Goal: Transaction & Acquisition: Purchase product/service

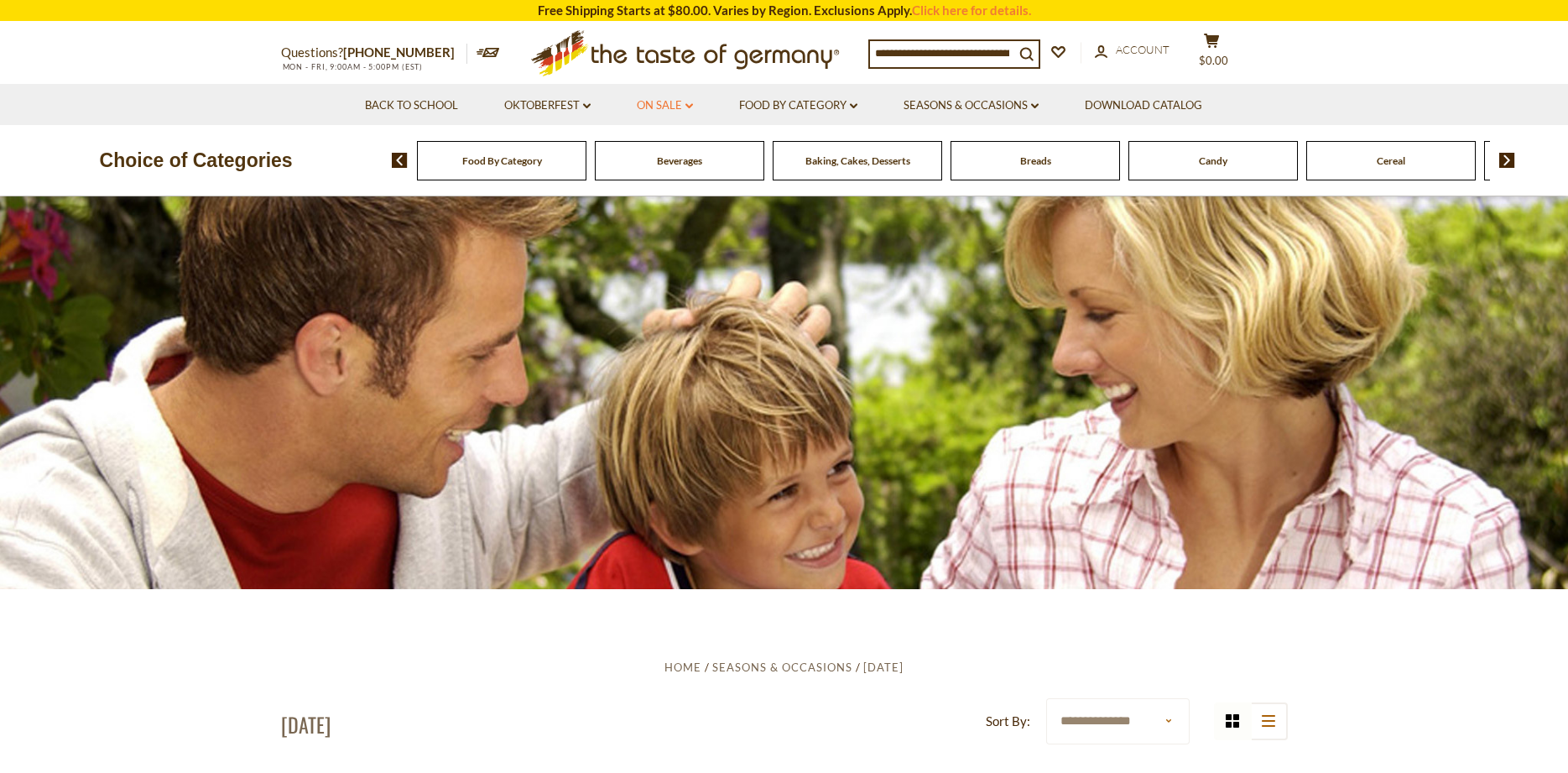
click at [674, 102] on link "On Sale dropdown_arrow" at bounding box center [665, 106] width 56 height 19
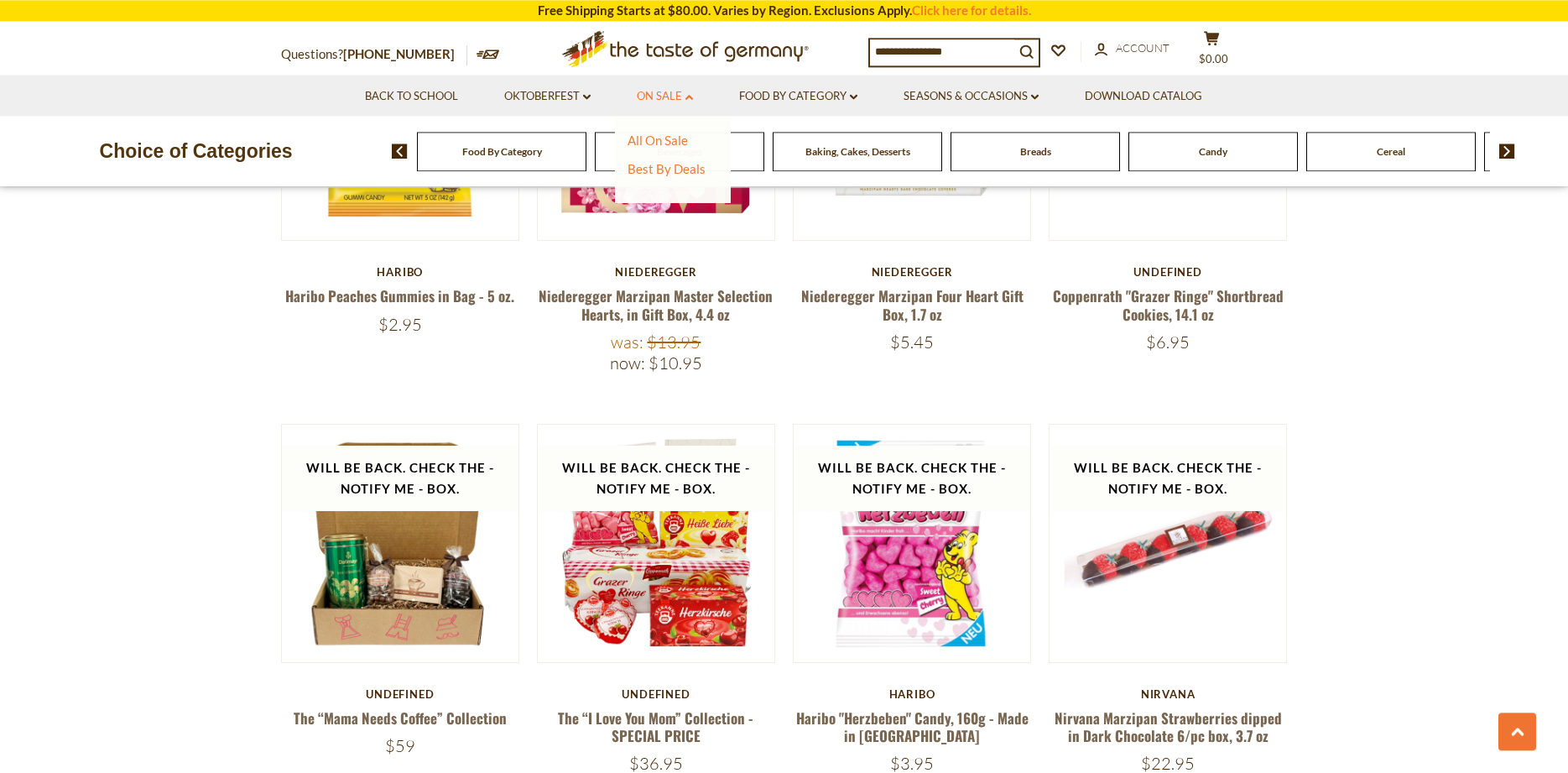
scroll to position [1199, 0]
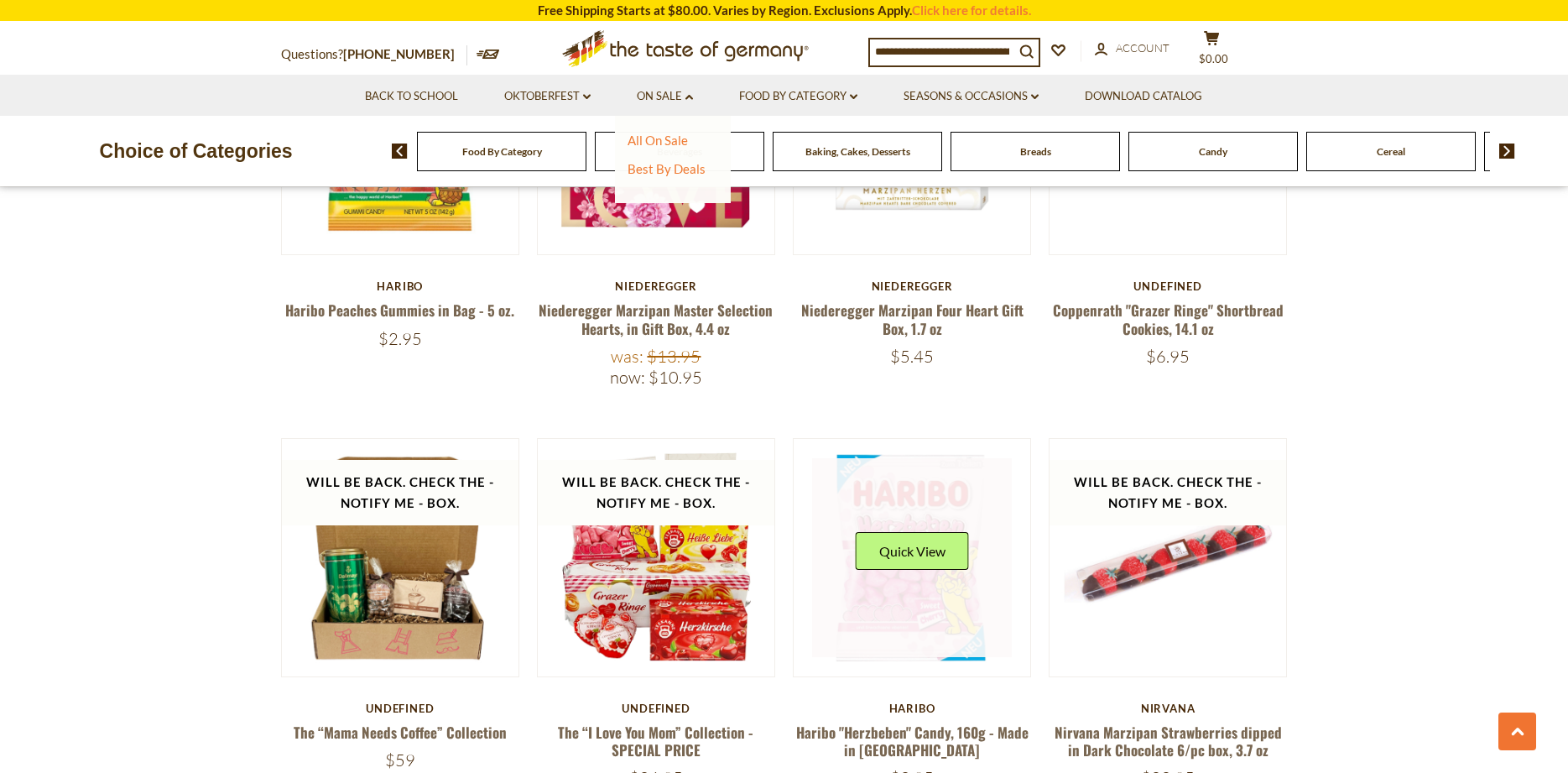
click at [932, 559] on div "Quick View" at bounding box center [912, 557] width 114 height 50
click at [928, 539] on button "Quick View" at bounding box center [912, 551] width 114 height 38
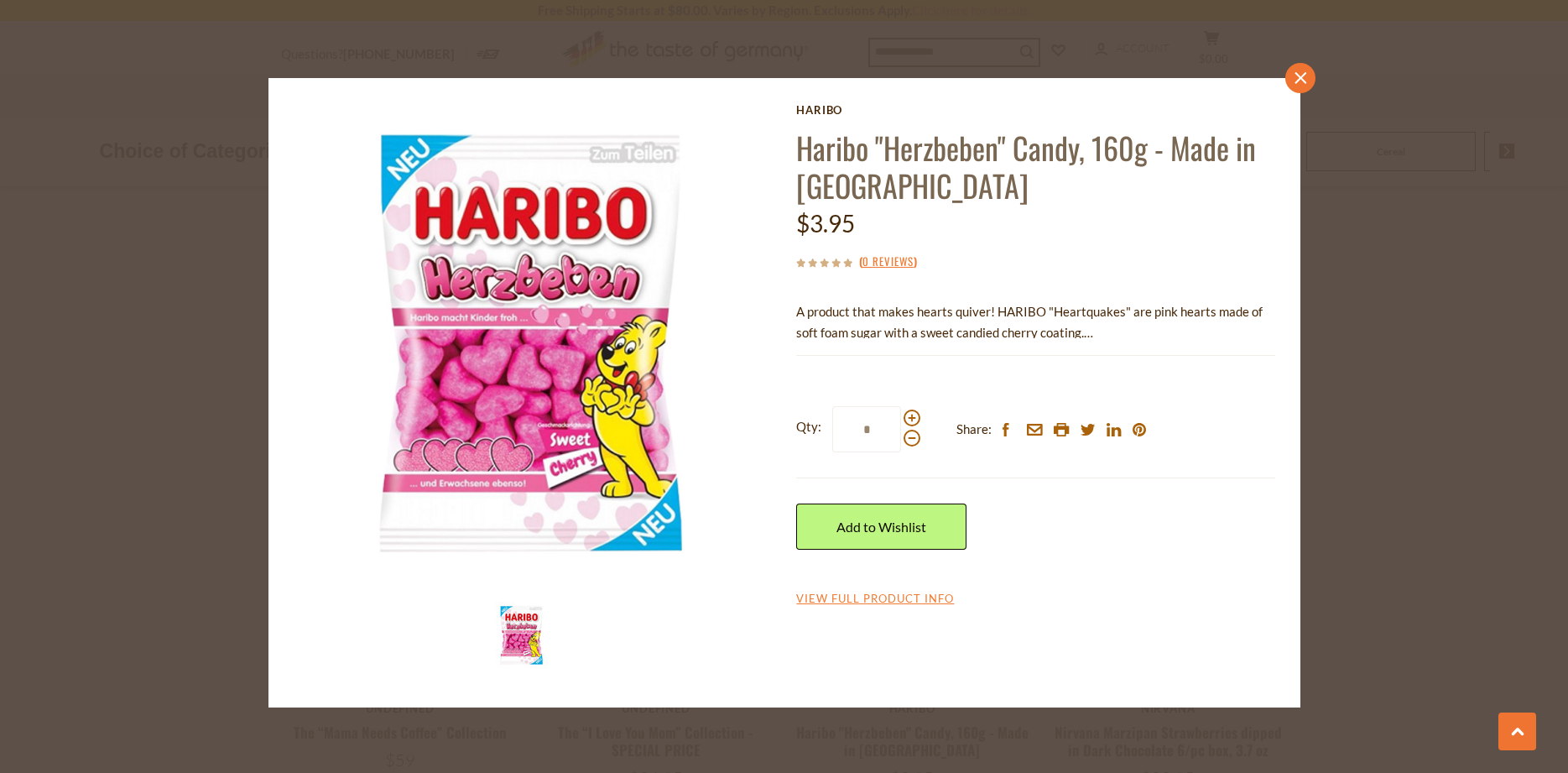
click at [1297, 71] on link "close" at bounding box center [1301, 78] width 31 height 31
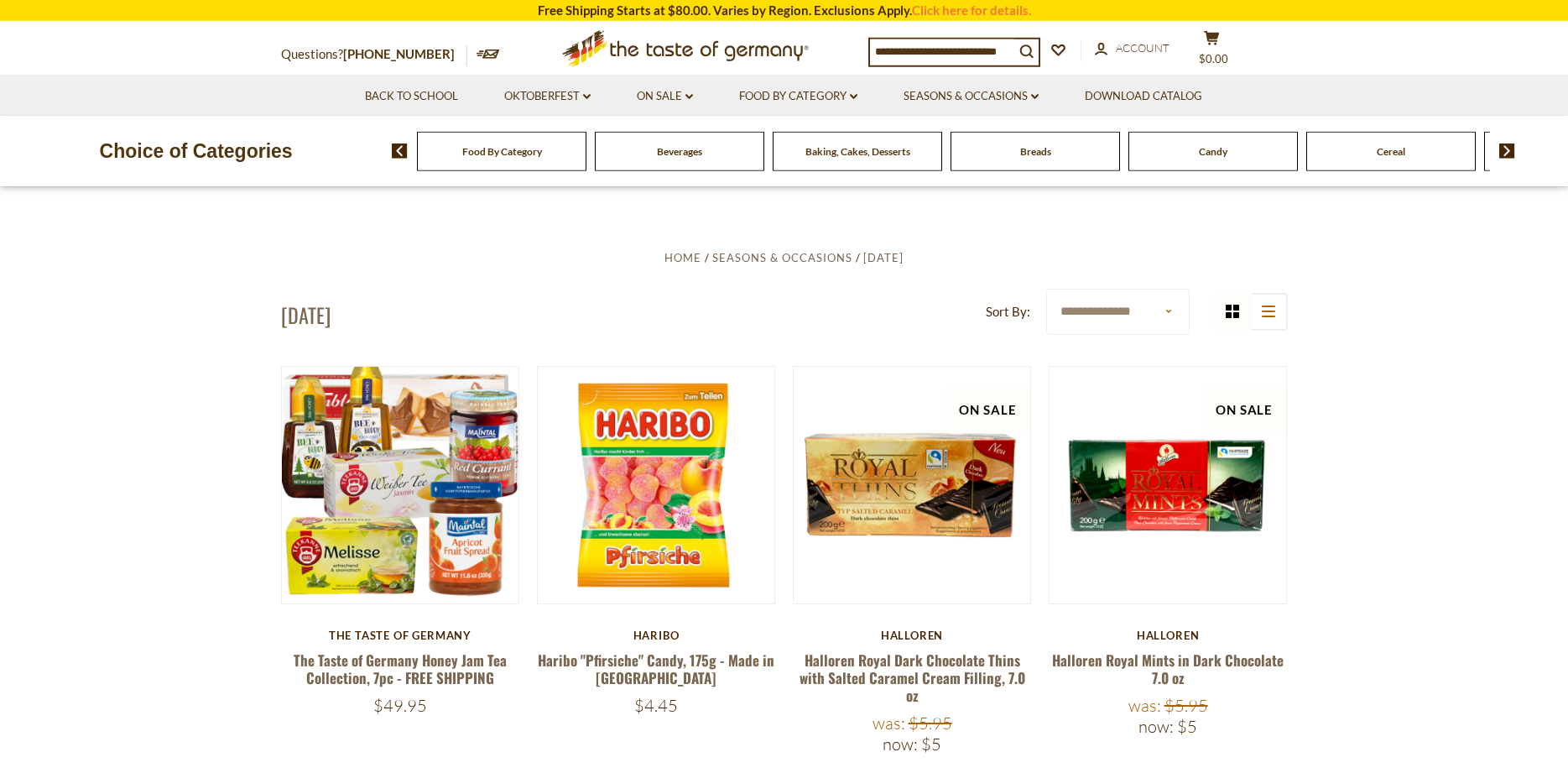
scroll to position [0, 0]
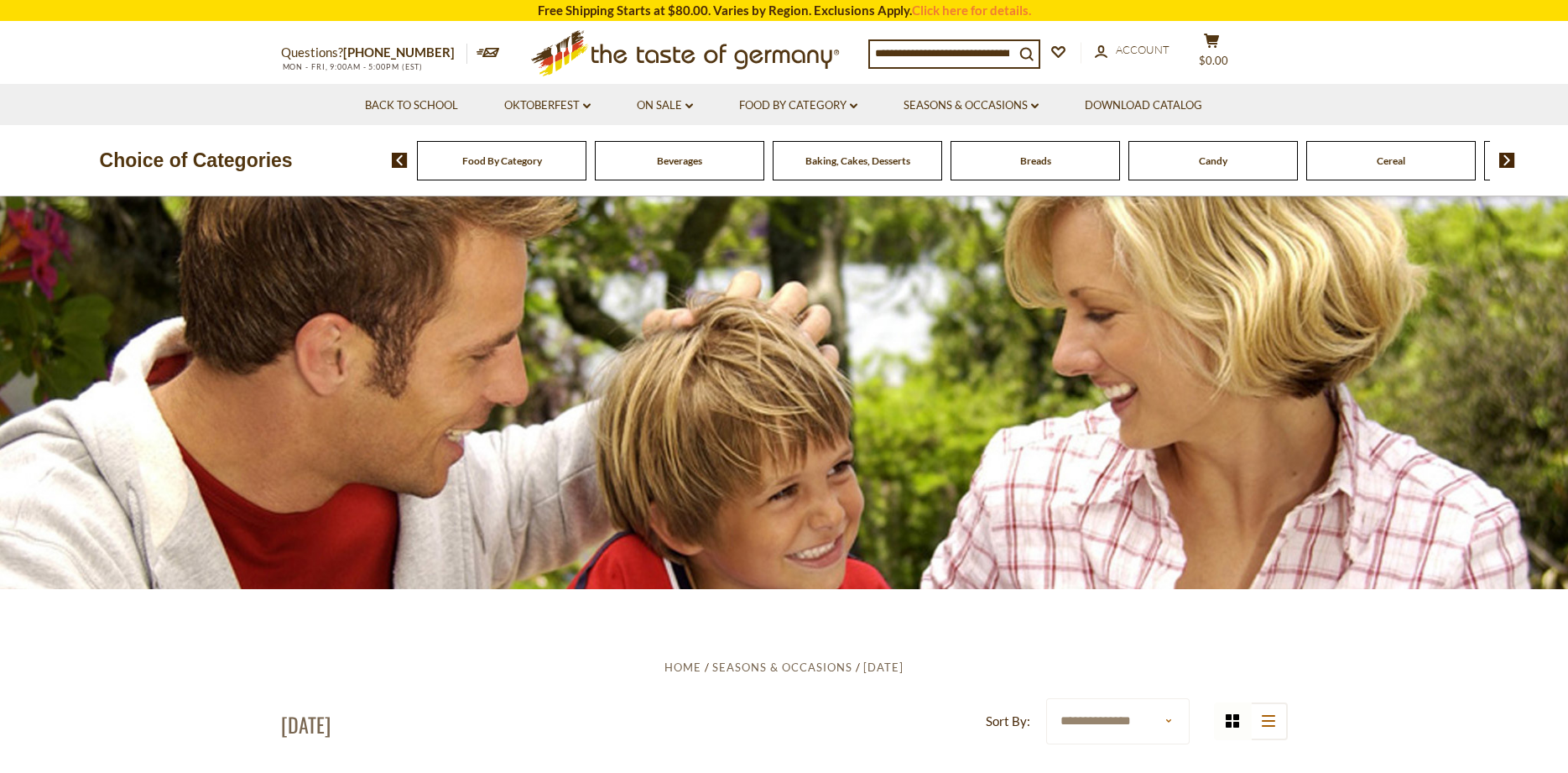
click at [1503, 158] on img at bounding box center [1508, 159] width 16 height 15
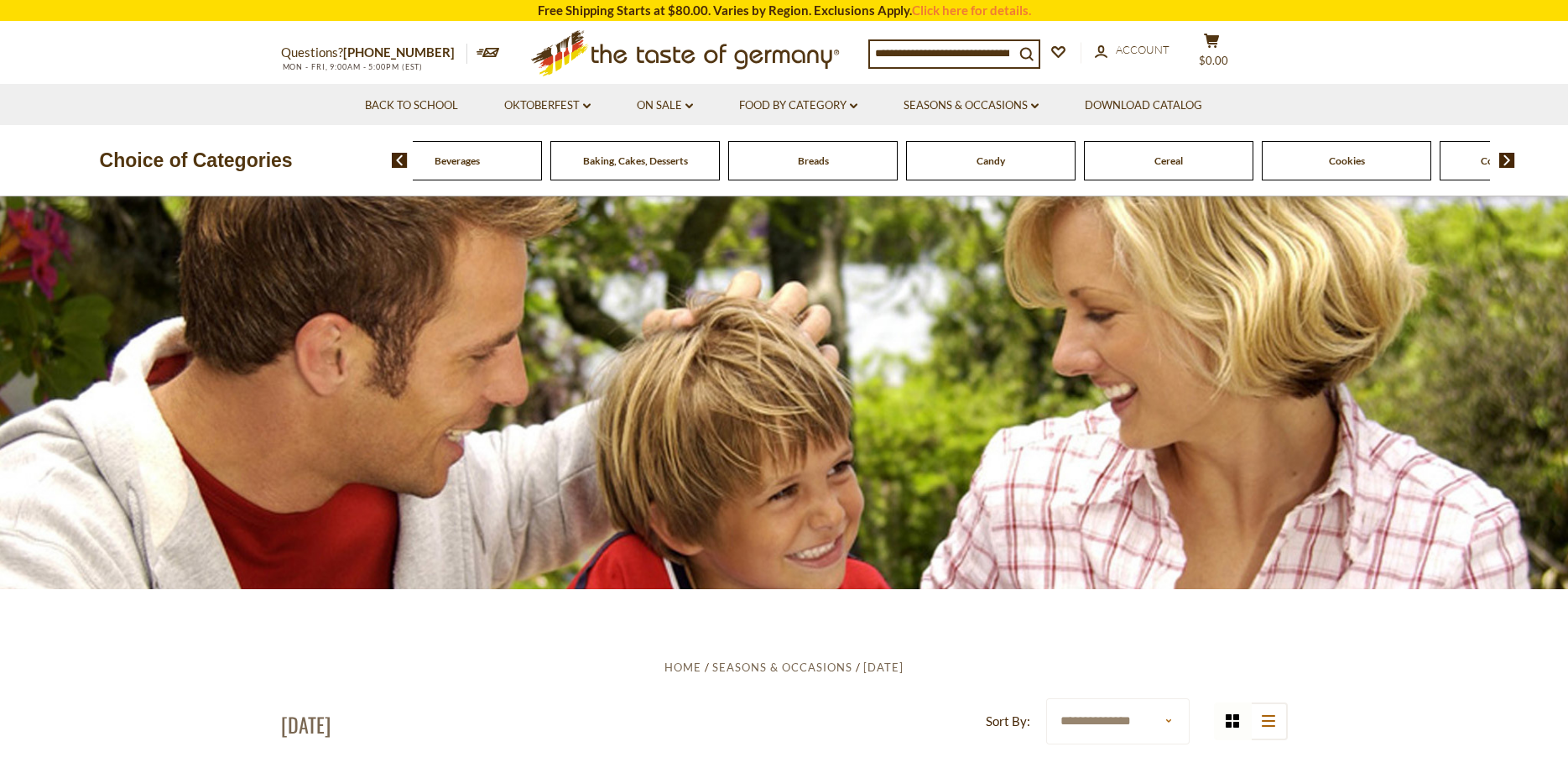
click at [1509, 159] on img at bounding box center [1508, 159] width 16 height 15
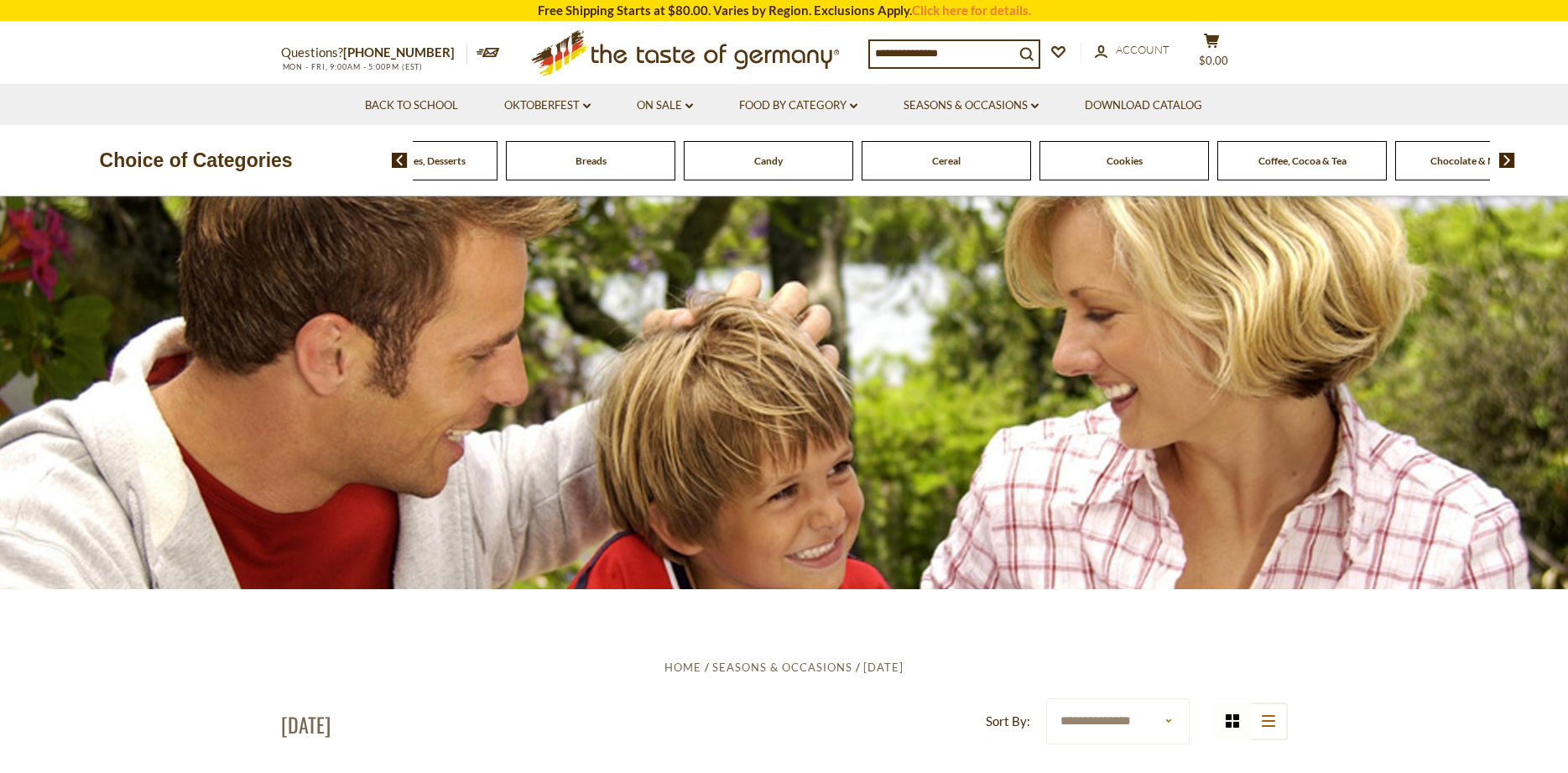
click at [1509, 159] on img at bounding box center [1508, 159] width 16 height 15
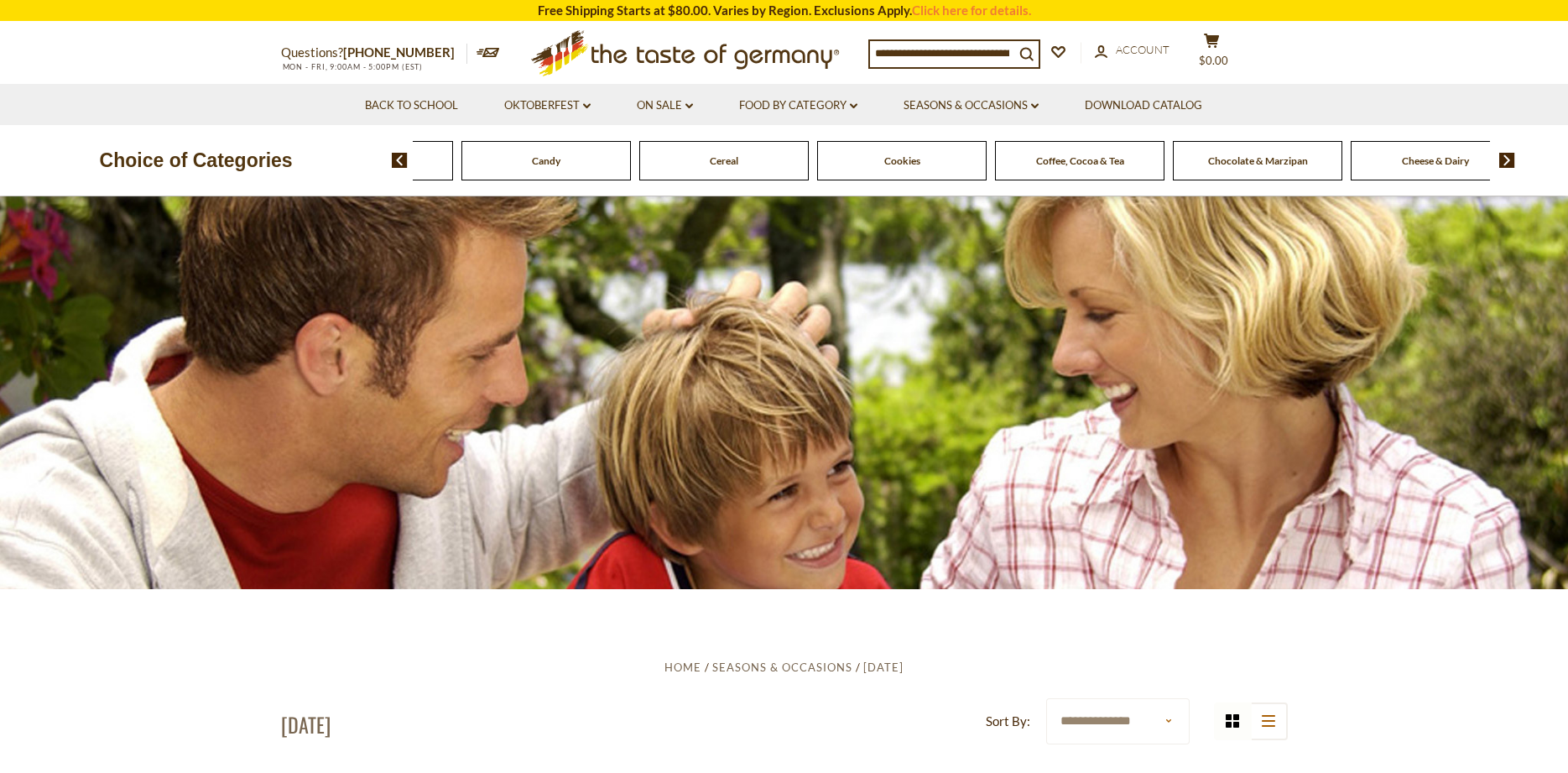
click at [1509, 159] on img at bounding box center [1508, 159] width 16 height 15
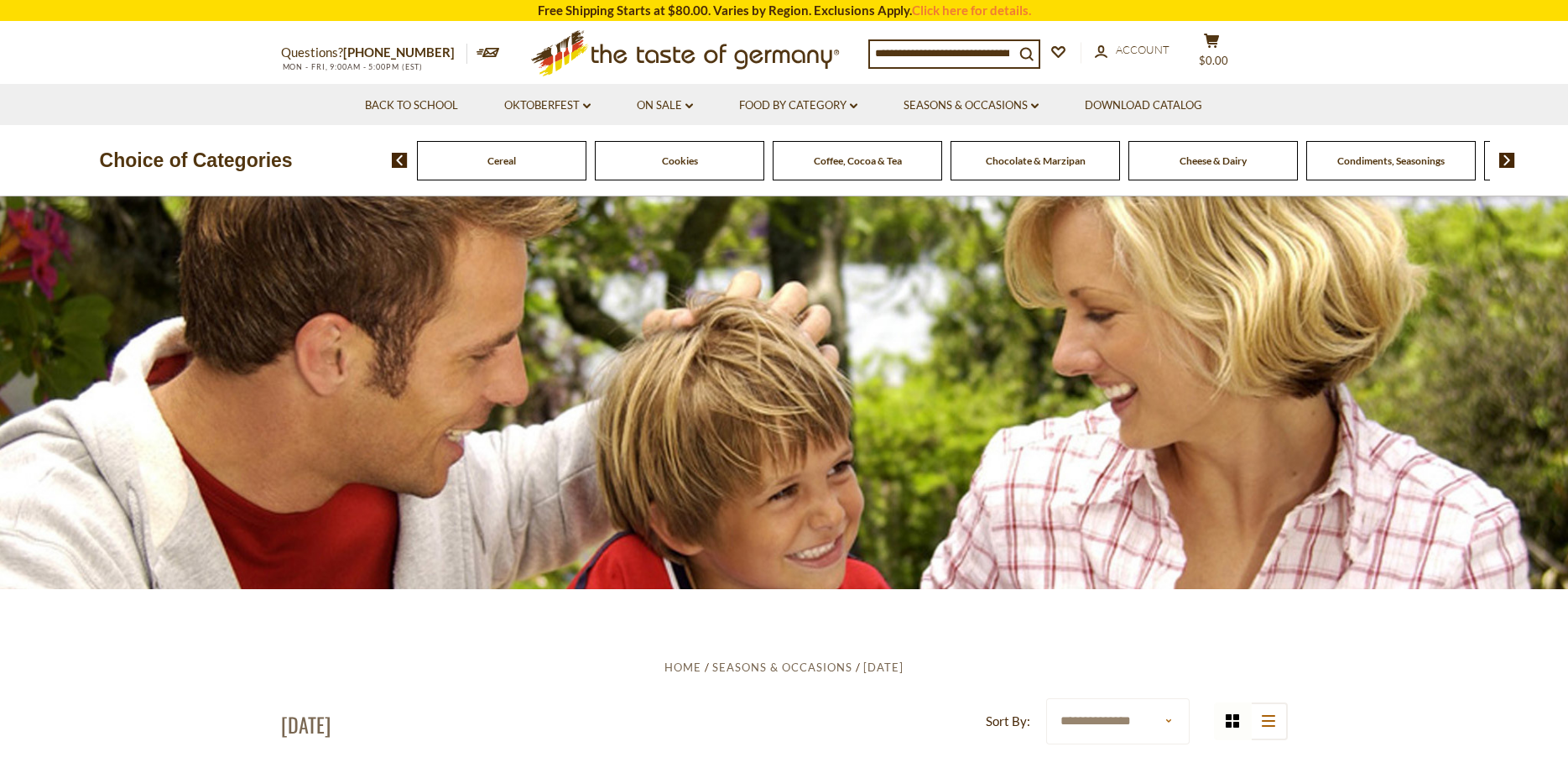
click at [1509, 159] on img at bounding box center [1508, 159] width 16 height 15
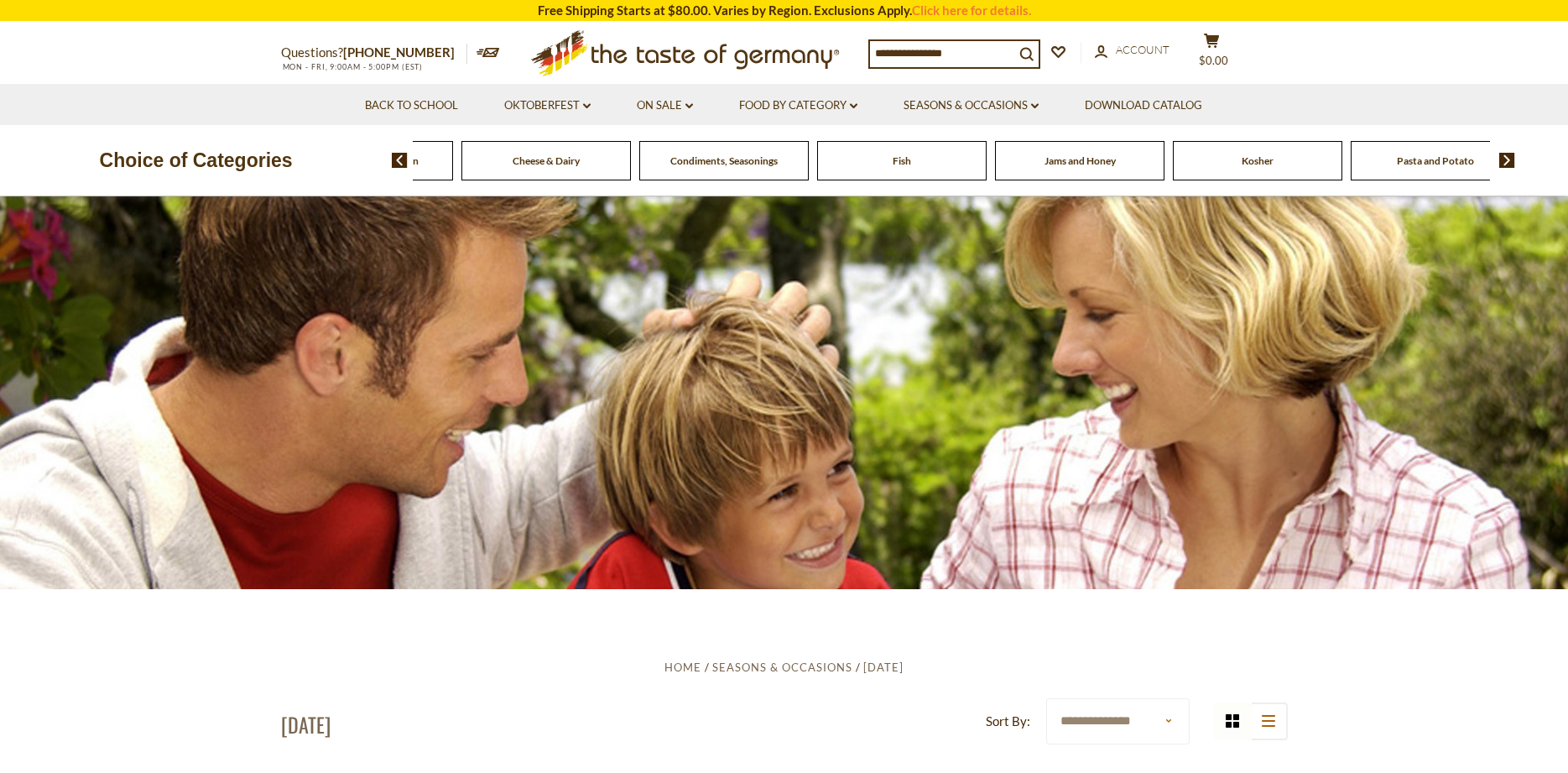
click at [1509, 159] on img at bounding box center [1508, 159] width 16 height 15
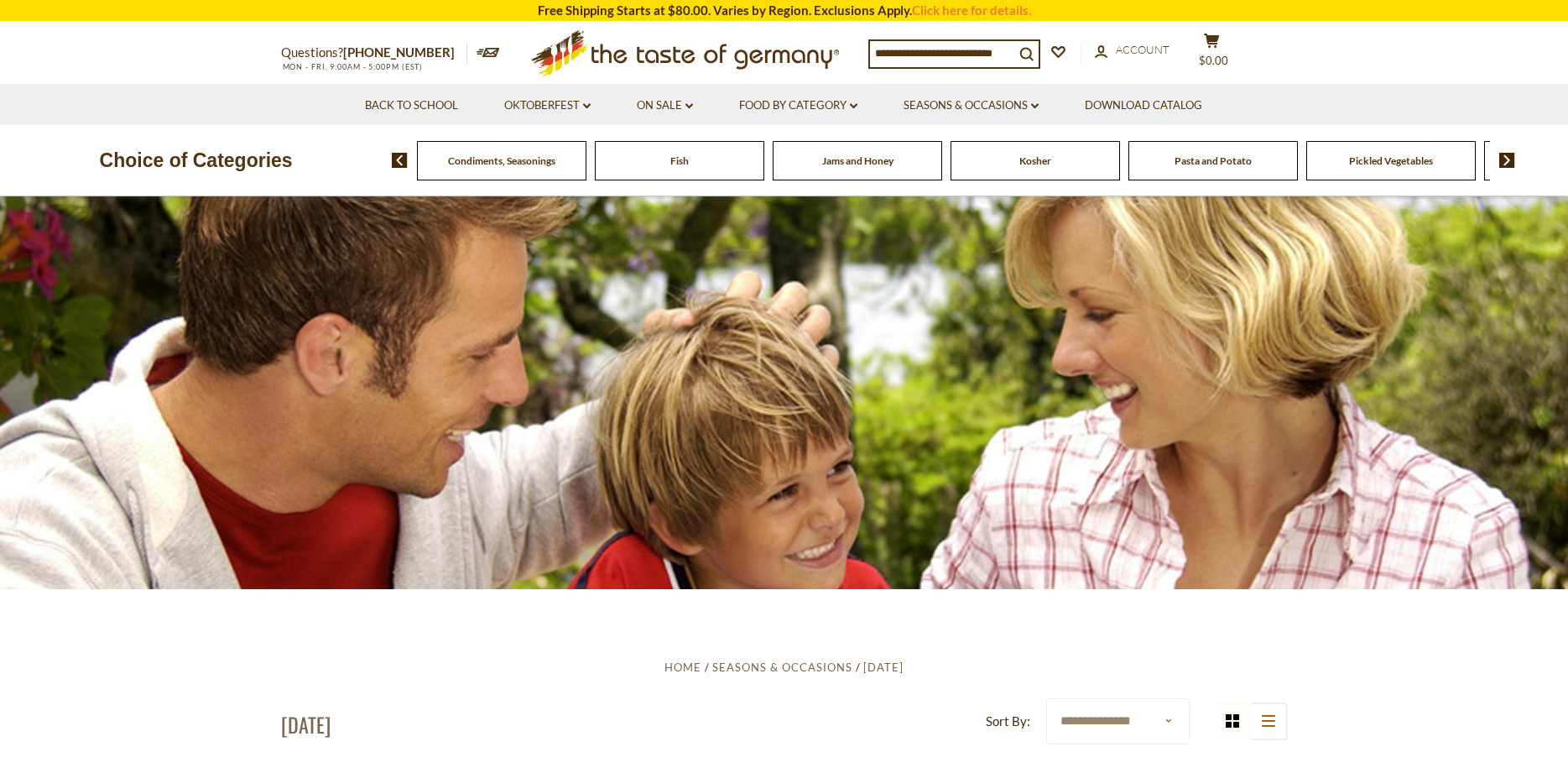
click at [1509, 159] on img at bounding box center [1508, 159] width 16 height 15
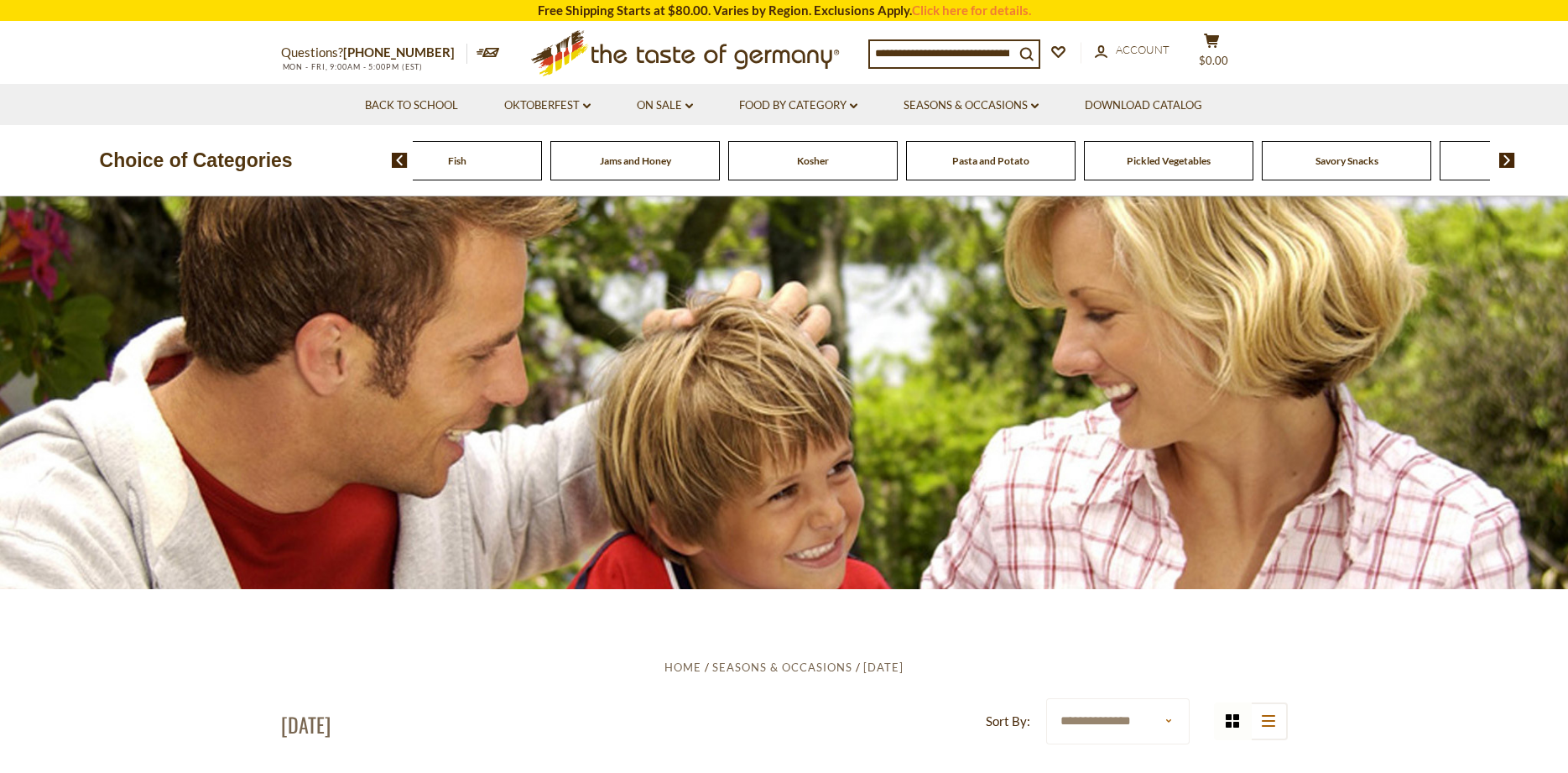
click at [1509, 159] on img at bounding box center [1508, 159] width 16 height 15
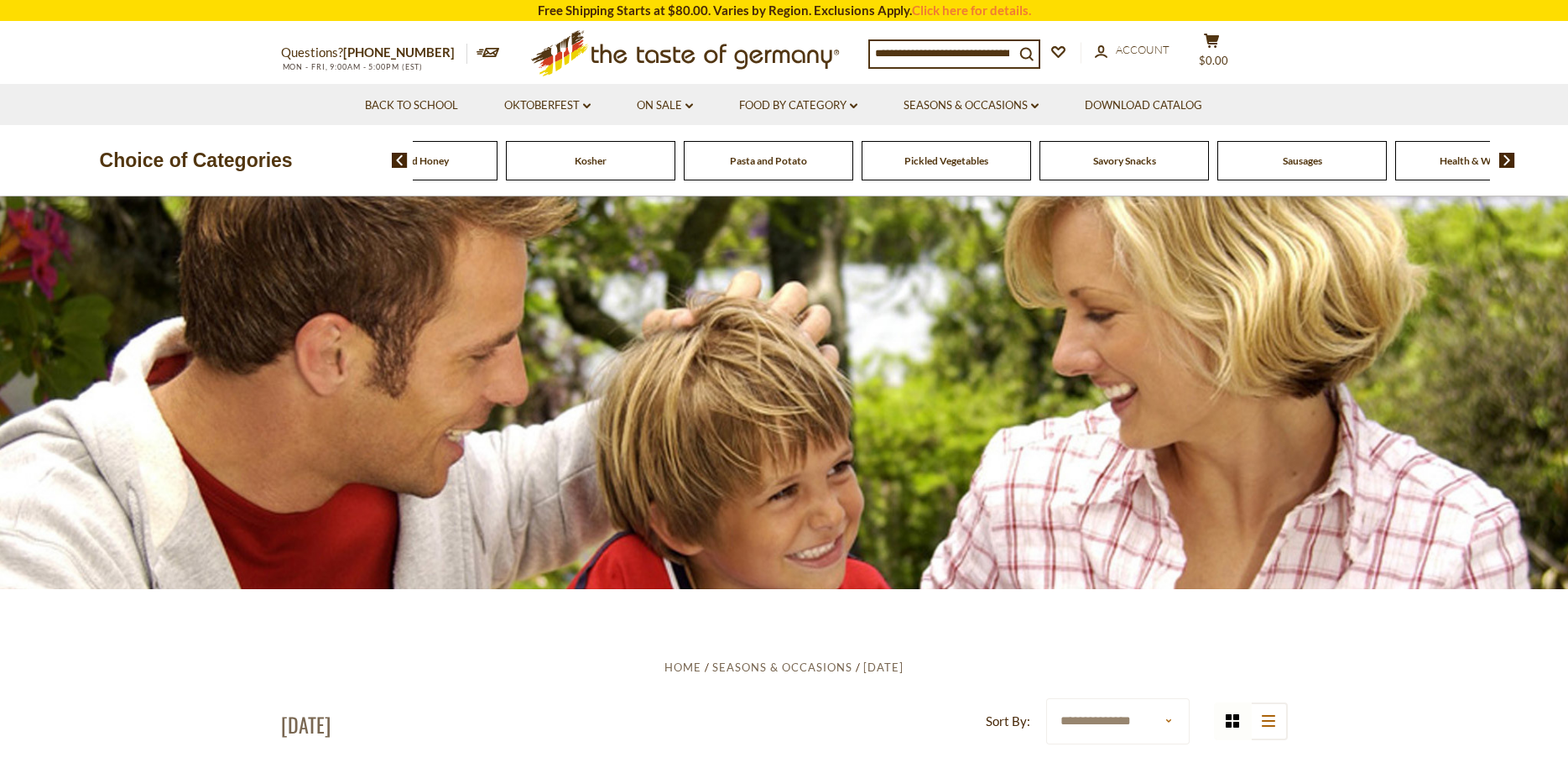
click at [1291, 156] on span "Sausages" at bounding box center [1303, 160] width 40 height 13
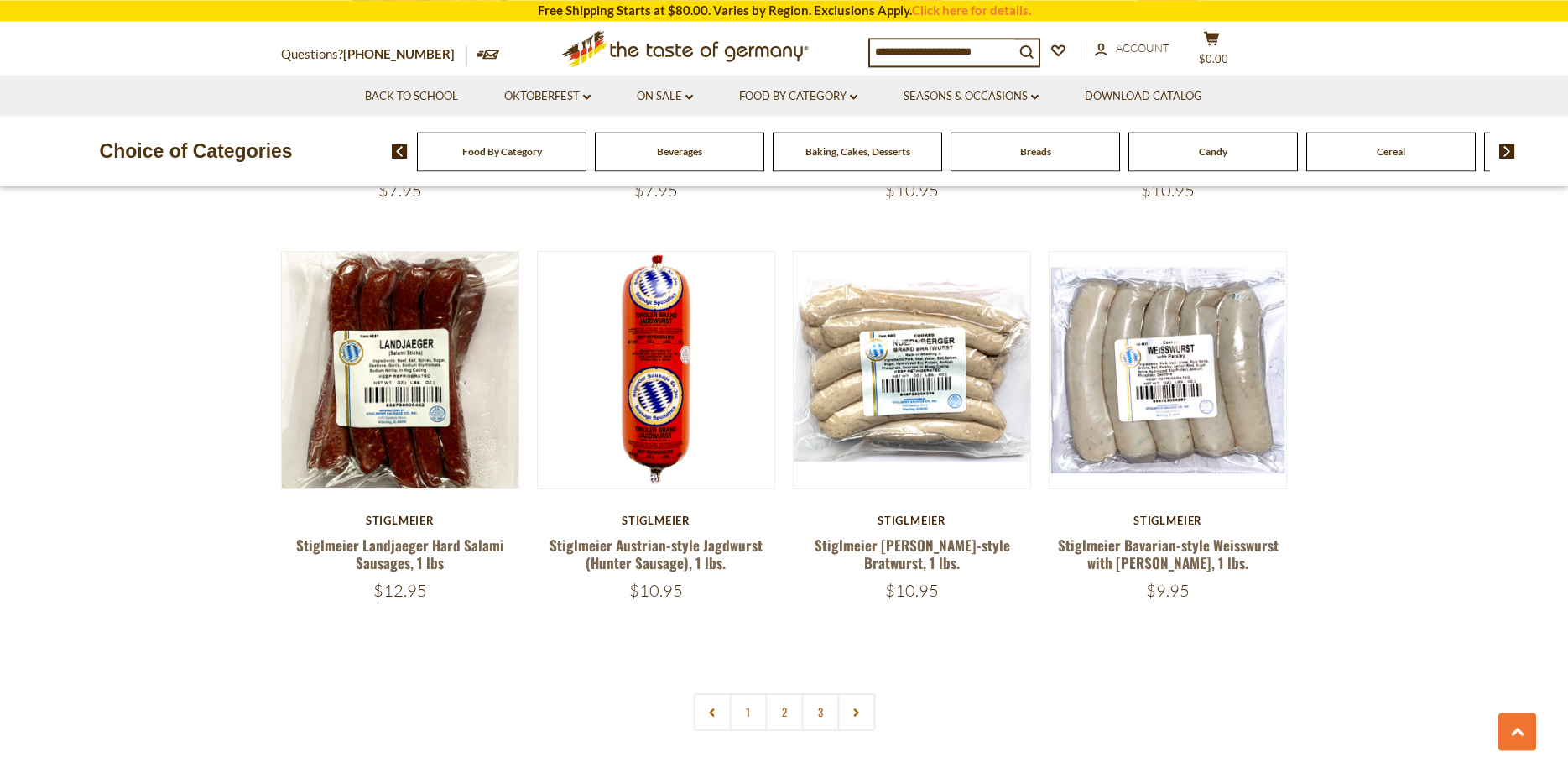
scroll to position [3829, 0]
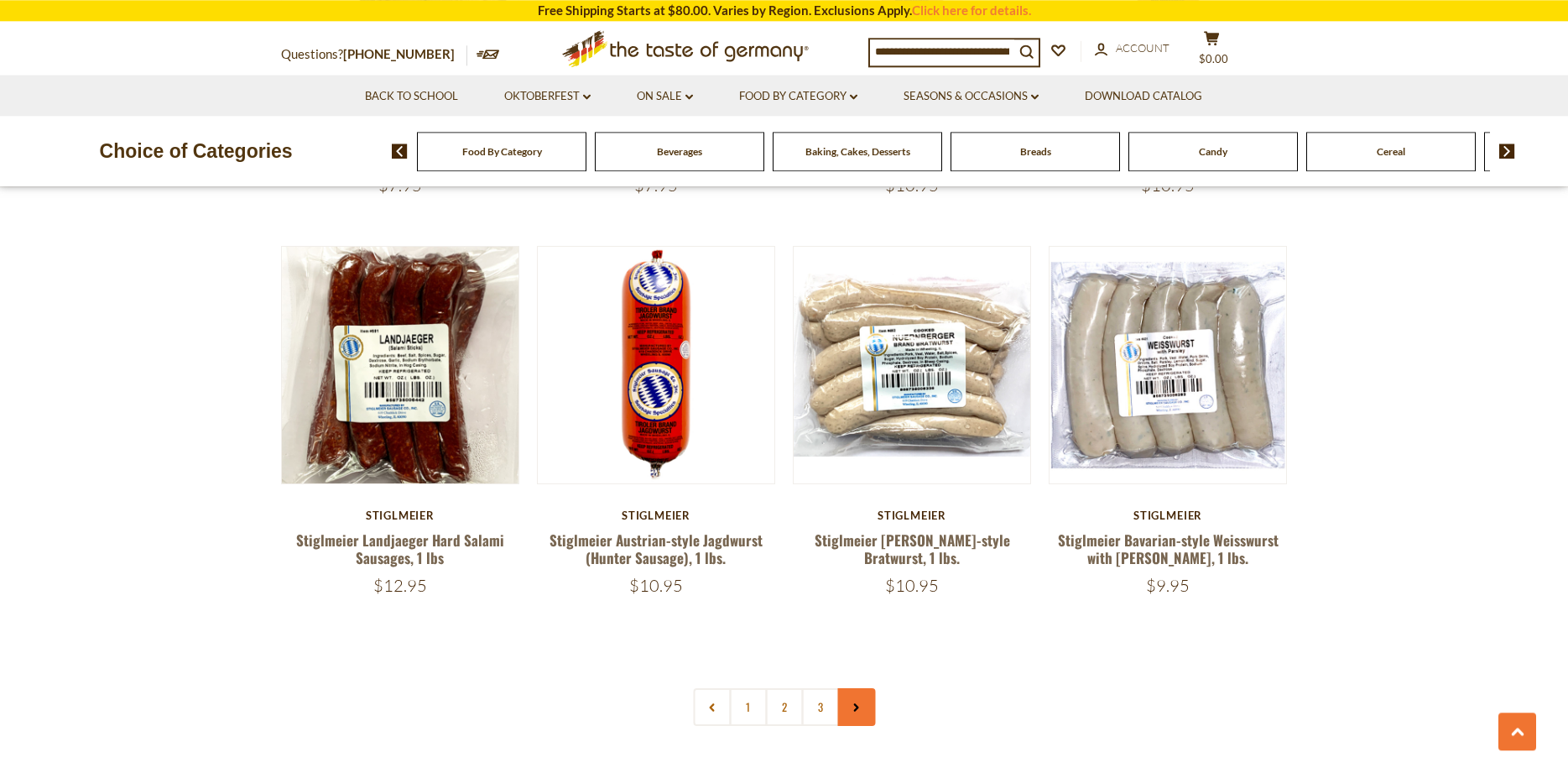
click at [858, 689] on link at bounding box center [857, 708] width 38 height 38
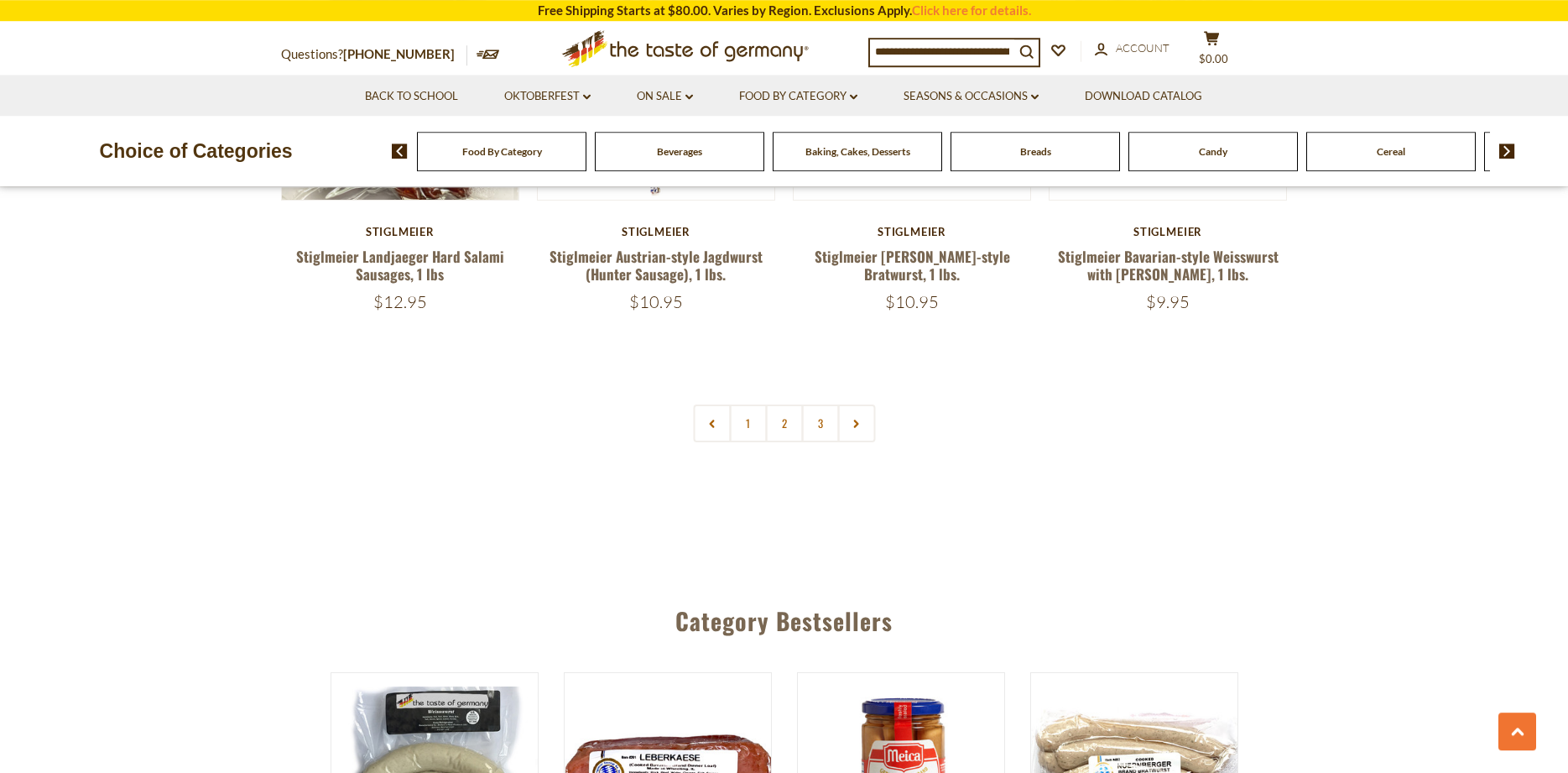
scroll to position [4168, 0]
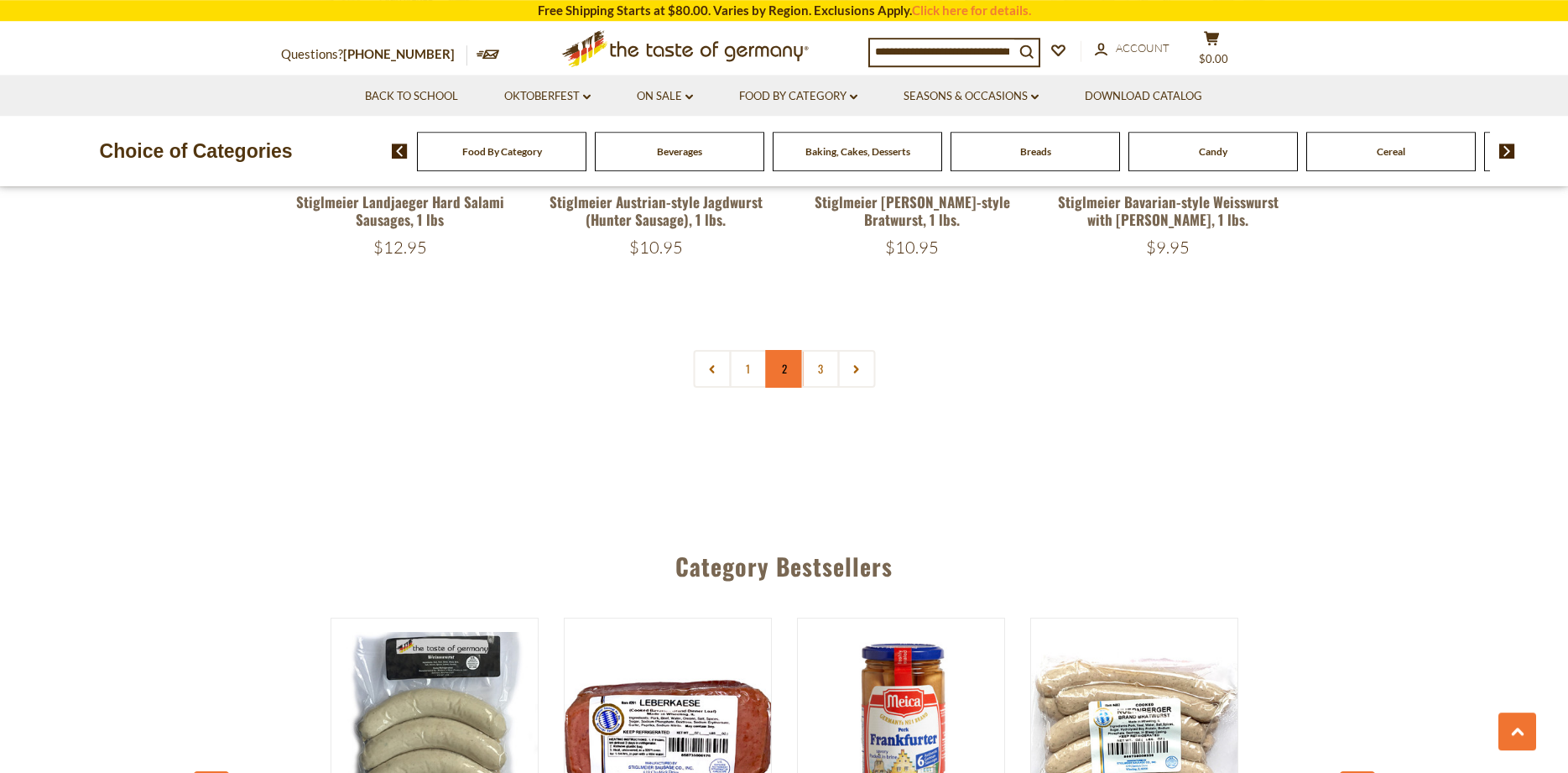
click at [786, 350] on link "2" at bounding box center [784, 369] width 38 height 38
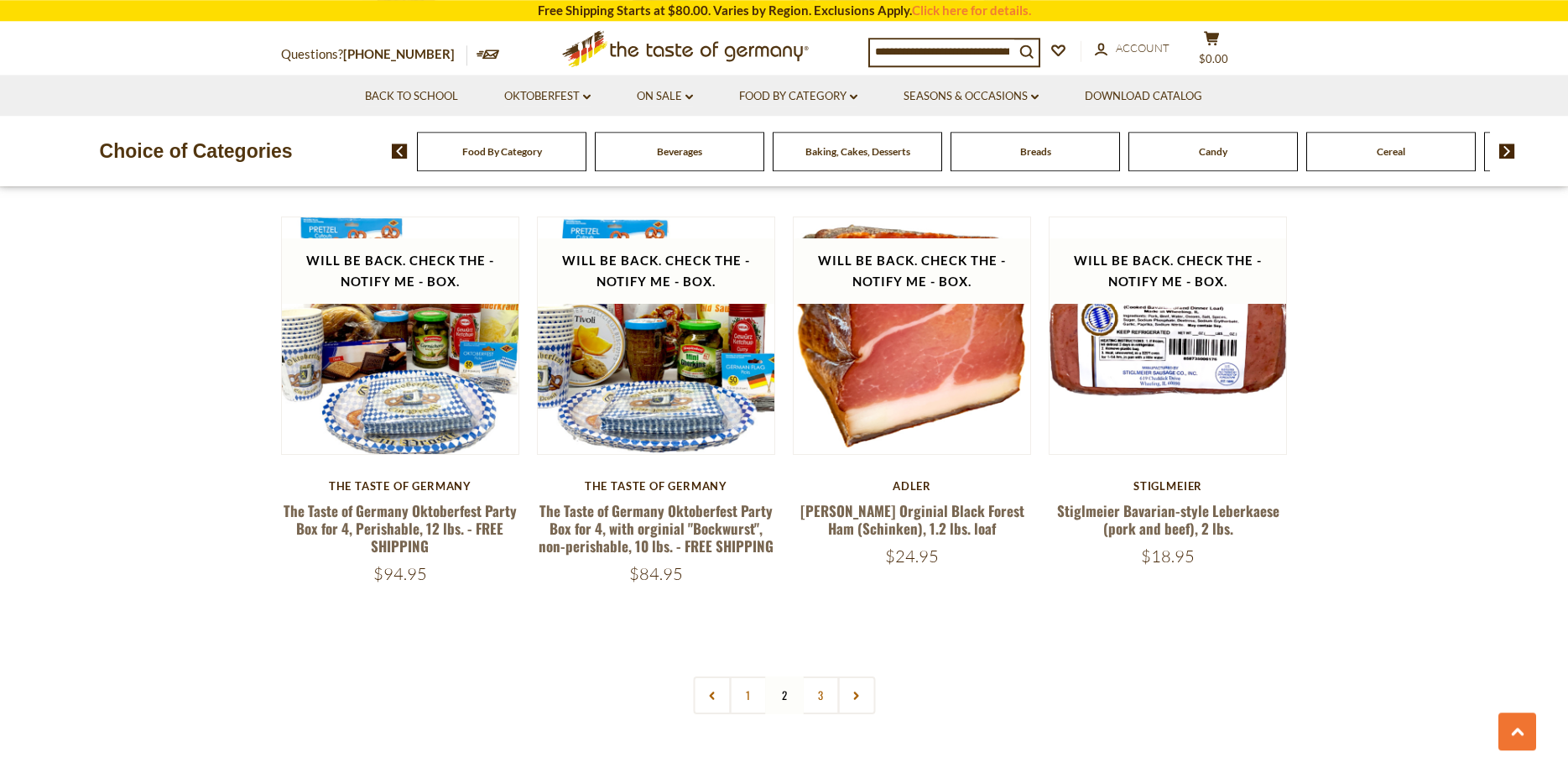
scroll to position [3858, 0]
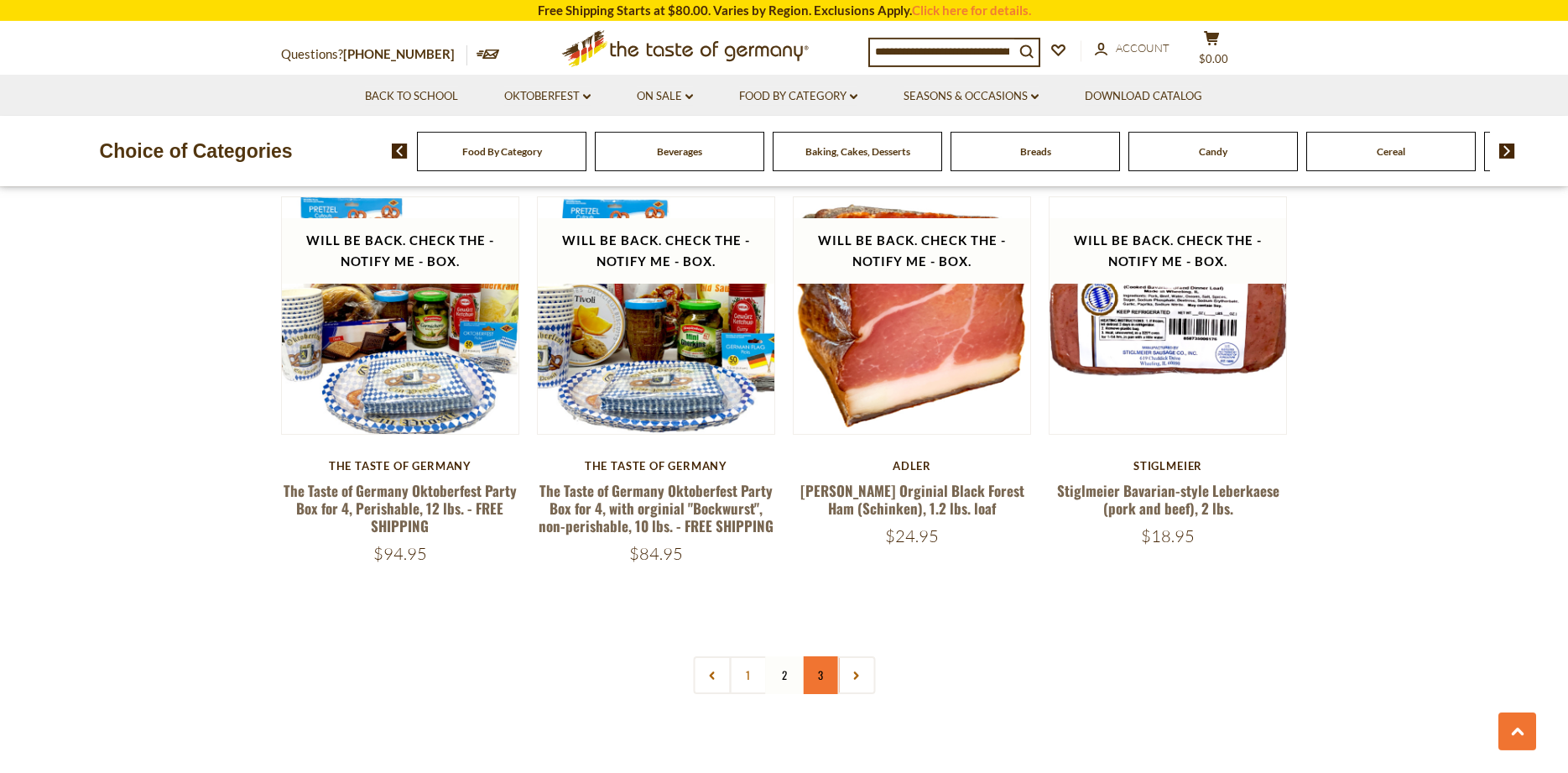
click at [821, 656] on link "3" at bounding box center [820, 675] width 38 height 38
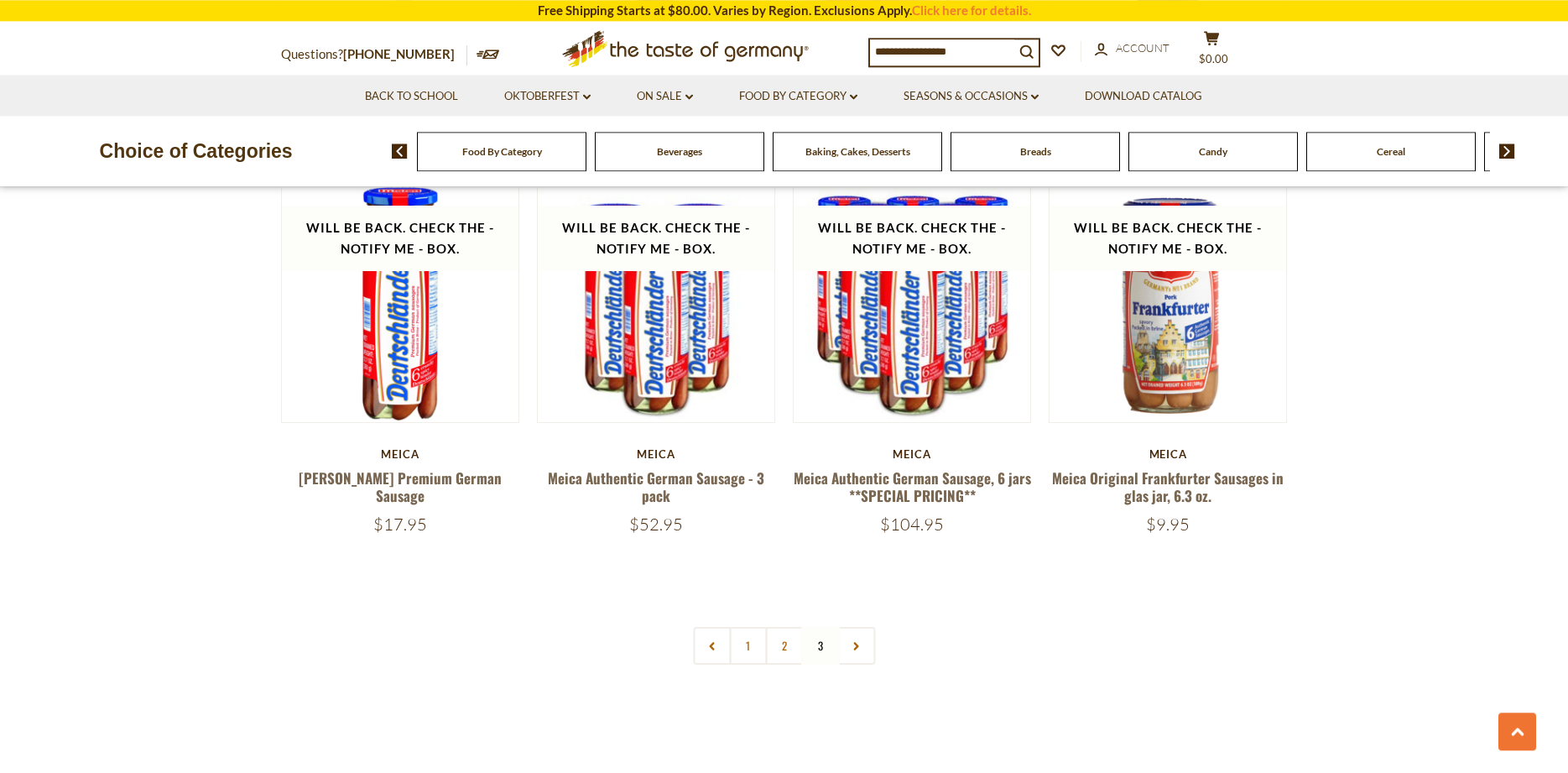
scroll to position [1004, 0]
